Goal: Task Accomplishment & Management: Manage account settings

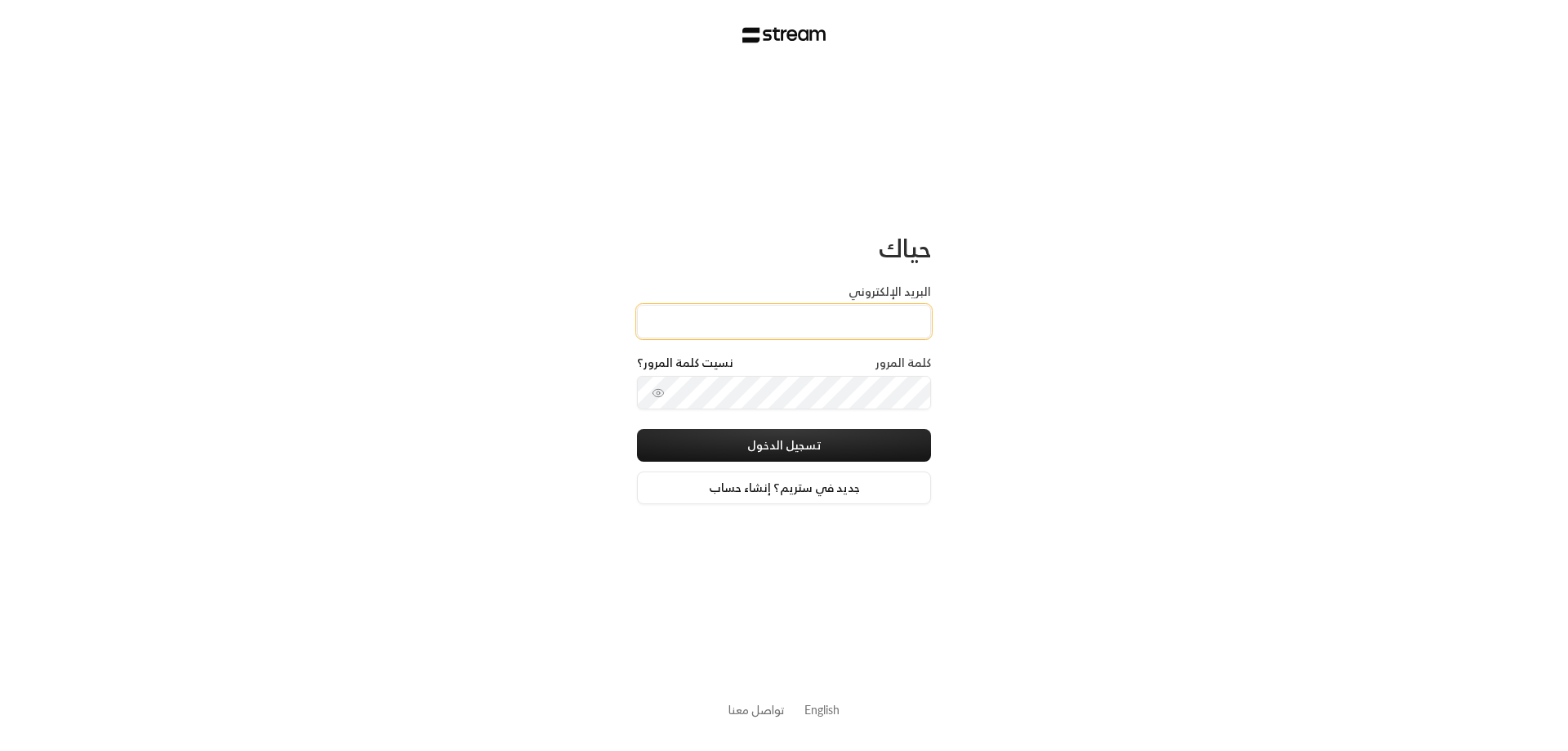
click at [679, 326] on input "البريد الإلكتروني" at bounding box center [783, 321] width 294 height 33
click at [698, 318] on input "البريد الإلكتروني" at bounding box center [783, 321] width 294 height 33
type input "[EMAIL_ADDRESS][DOMAIN_NAME]"
click at [656, 391] on icon "toggle password visibility" at bounding box center [658, 393] width 13 height 13
click at [949, 389] on div "حياك البريد الإلكتروني [EMAIL_ADDRESS][DOMAIN_NAME] كلمة المرور نسيت كلمة المرو…" at bounding box center [784, 376] width 1568 height 751
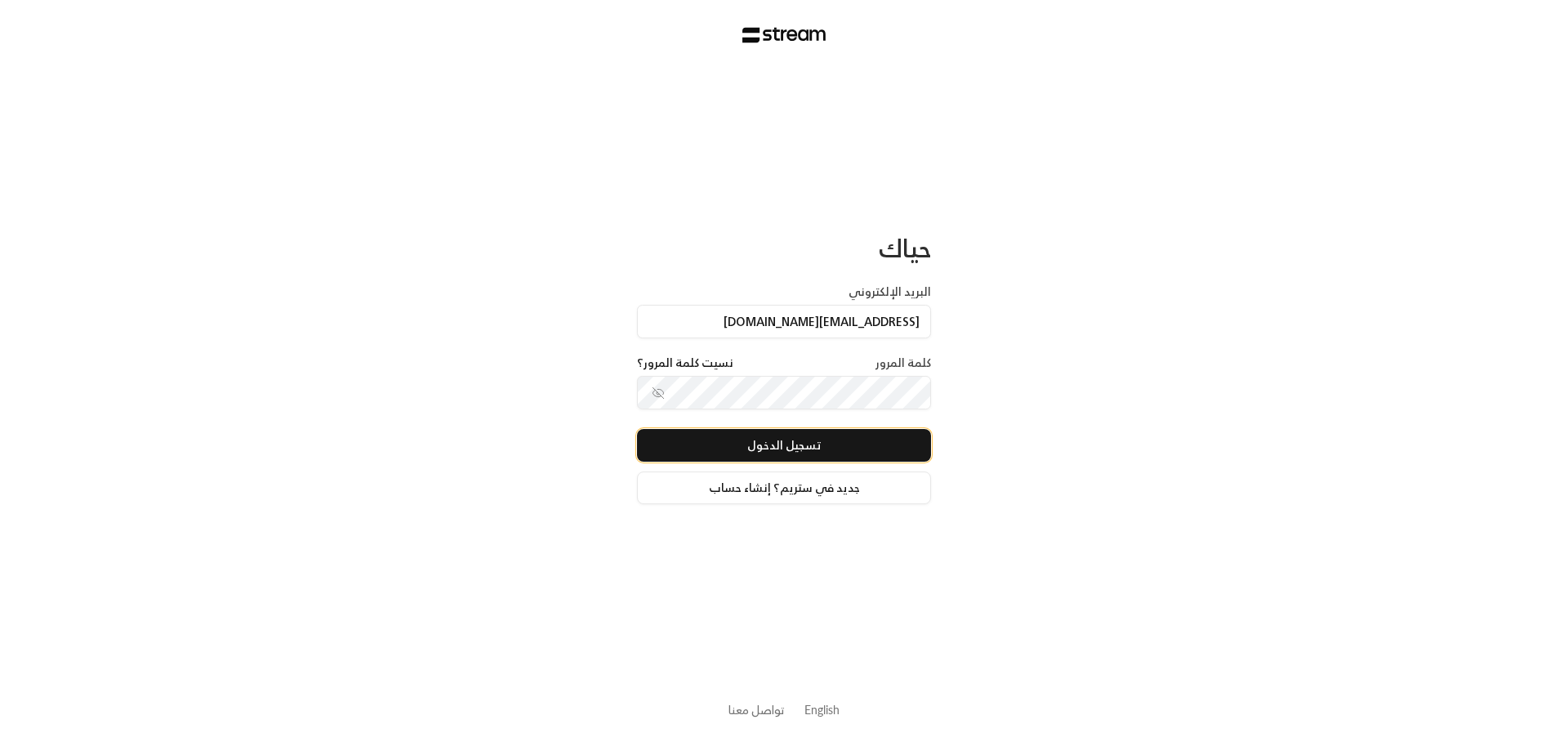
click at [796, 446] on button "تسجيل الدخول" at bounding box center [783, 446] width 294 height 32
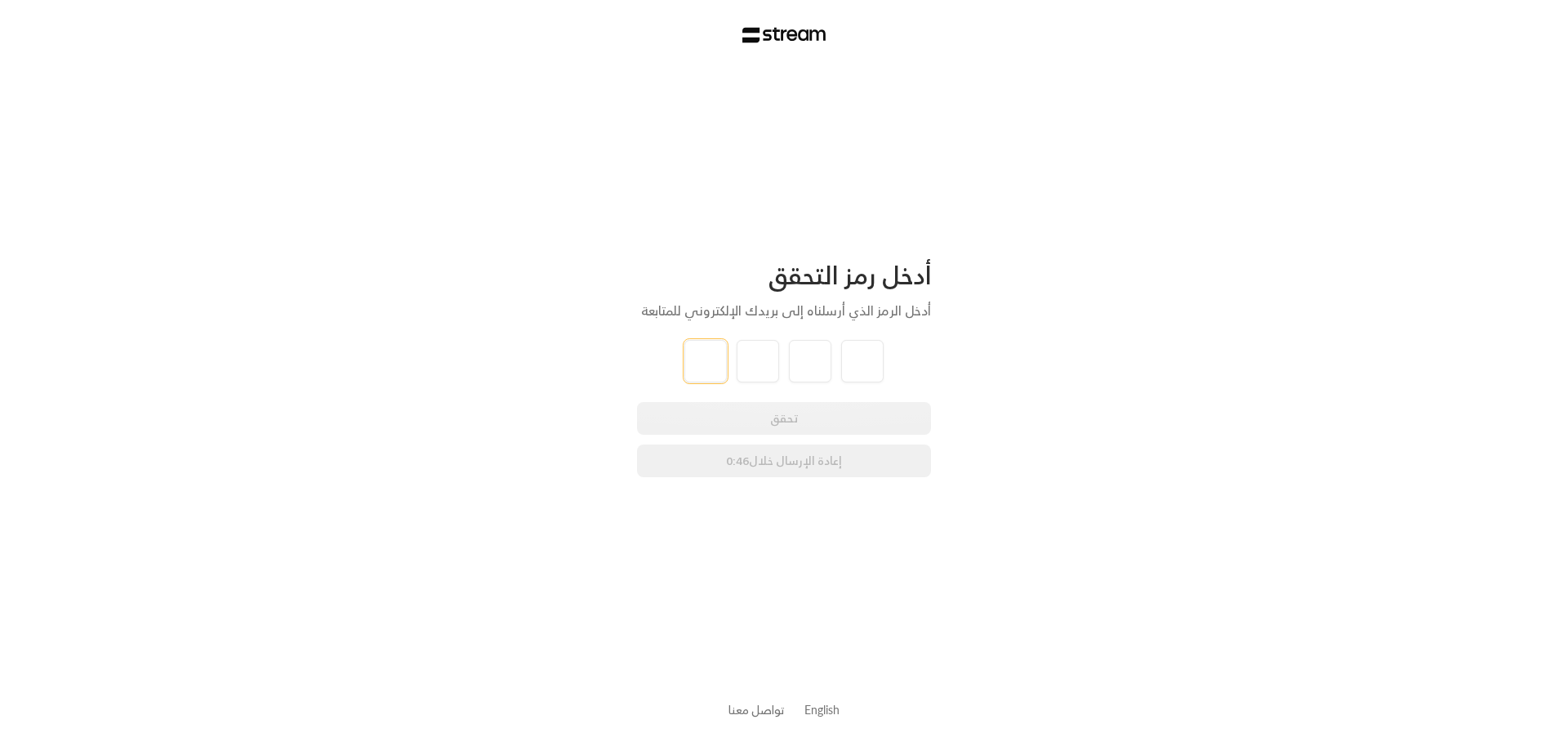
type input "6"
type input "2"
type input "6"
type input "5"
